Goal: Task Accomplishment & Management: Complete application form

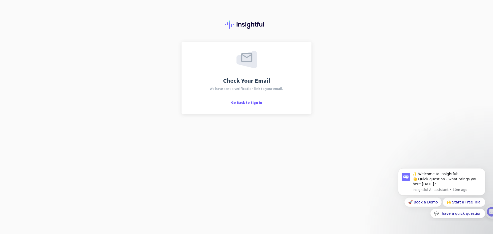
click at [254, 103] on span "Go Back to Sign In" at bounding box center [246, 102] width 31 height 5
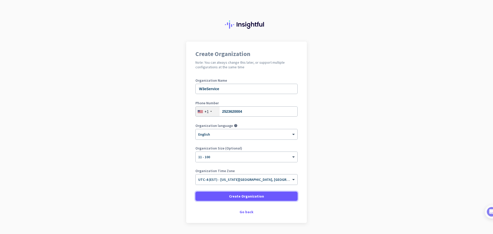
drag, startPoint x: 245, startPoint y: 196, endPoint x: 324, endPoint y: 123, distance: 108.0
click at [360, 159] on app-onboarding-organization "Create Organization Note: You can always change this later, or support multiple…" at bounding box center [246, 145] width 493 height 207
drag, startPoint x: 236, startPoint y: 89, endPoint x: 136, endPoint y: 92, distance: 100.3
click at [136, 92] on app-onboarding-organization "Create Organization Note: You can always change this later, or support multiple…" at bounding box center [246, 145] width 493 height 207
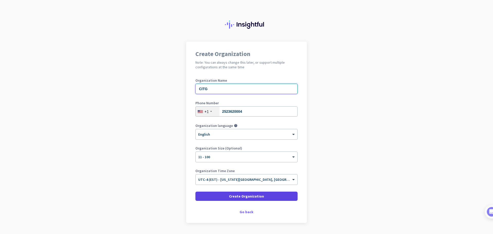
type input "CITG"
click at [236, 198] on span "Create Organization" at bounding box center [246, 196] width 35 height 5
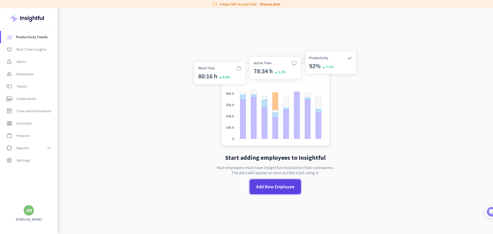
click at [280, 186] on span "Add New Employee" at bounding box center [275, 186] width 39 height 7
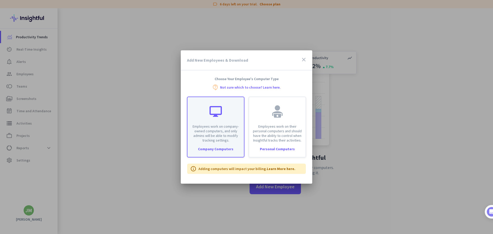
click at [211, 133] on p "Employees work on company-owned computers, and only admins will be able to modi…" at bounding box center [216, 133] width 50 height 19
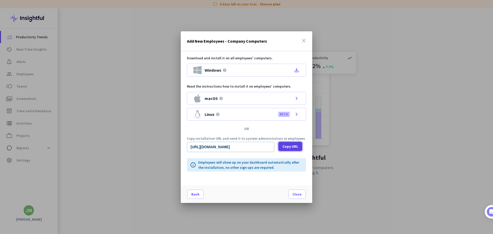
click at [284, 147] on span "Copy URL" at bounding box center [291, 146] width 16 height 5
click at [300, 195] on span "Close" at bounding box center [297, 194] width 9 height 5
